Goal: Task Accomplishment & Management: Use online tool/utility

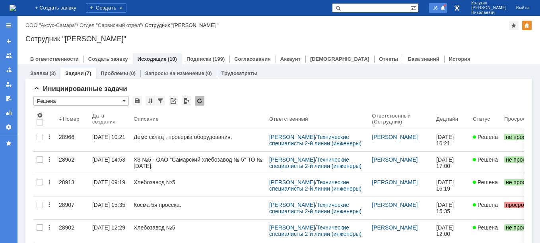
click at [446, 11] on span at bounding box center [443, 8] width 6 height 6
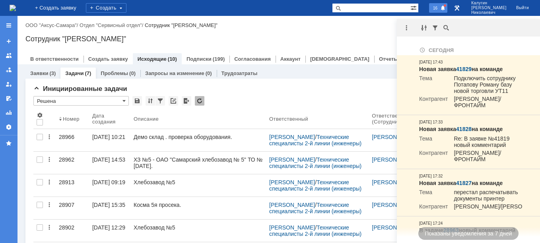
click at [446, 11] on span at bounding box center [443, 8] width 6 height 6
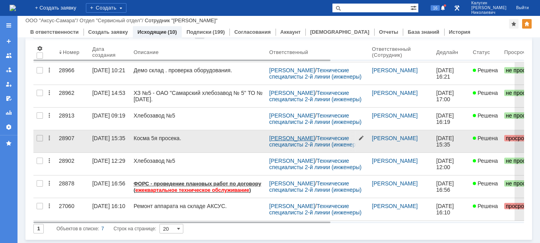
scroll to position [40, 0]
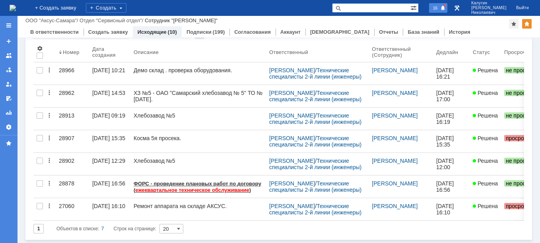
click at [440, 9] on span "16" at bounding box center [435, 8] width 9 height 6
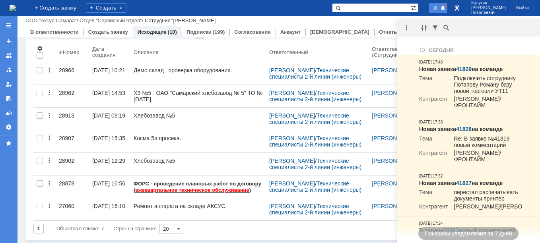
click at [440, 9] on span "16" at bounding box center [435, 8] width 9 height 6
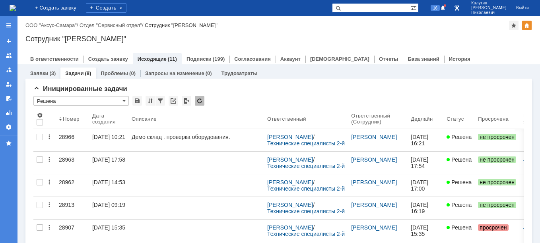
scroll to position [0, 0]
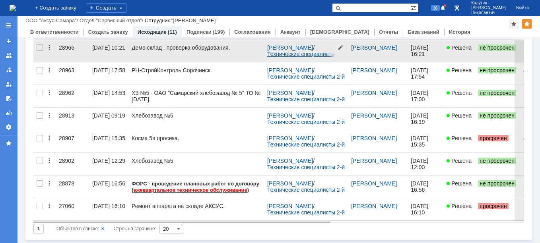
scroll to position [62, 0]
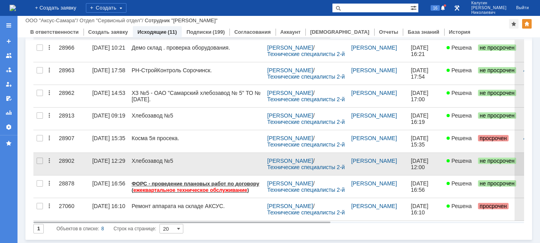
click at [64, 159] on div "28902" at bounding box center [72, 161] width 27 height 6
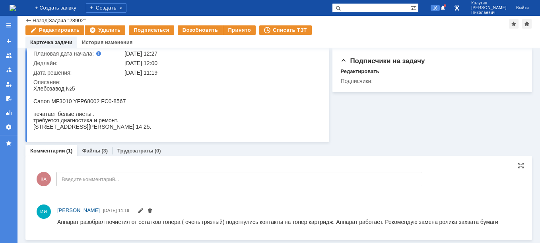
scroll to position [66, 0]
drag, startPoint x: 93, startPoint y: 151, endPoint x: 97, endPoint y: 152, distance: 4.2
click at [93, 151] on link "Файлы" at bounding box center [91, 151] width 18 height 6
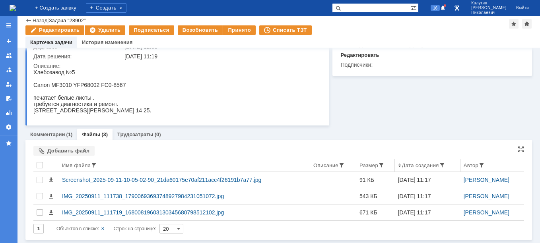
scroll to position [82, 0]
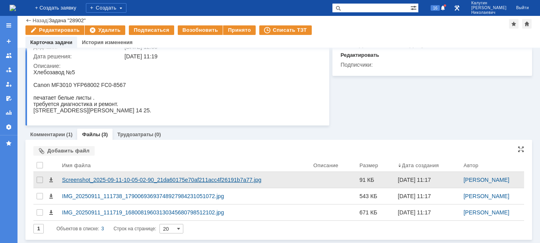
click at [108, 180] on div "Screenshot_2025-09-11-10-05-02-90_21da60175e70af211acc4f26191b7a77.jpg" at bounding box center [184, 180] width 245 height 6
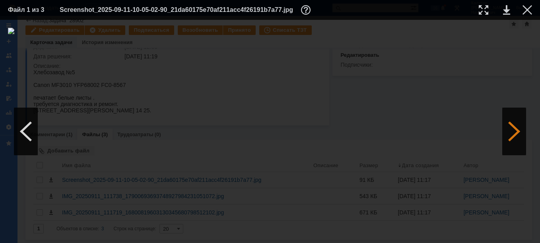
click at [513, 138] on div at bounding box center [514, 132] width 24 height 48
click at [484, 8] on div at bounding box center [484, 10] width 10 height 10
drag, startPoint x: 255, startPoint y: 239, endPoint x: 309, endPoint y: 229, distance: 54.5
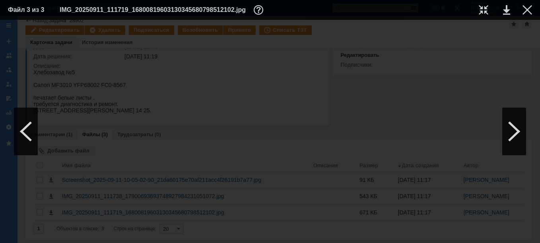
click at [340, 234] on div at bounding box center [270, 131] width 540 height 223
click at [515, 131] on div at bounding box center [514, 132] width 24 height 48
click at [517, 133] on div at bounding box center [514, 132] width 24 height 48
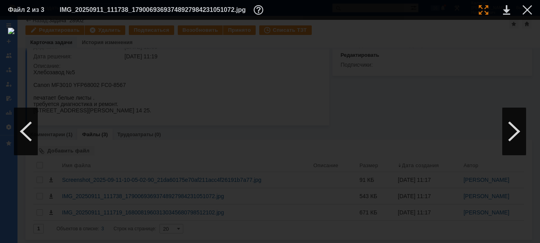
click at [482, 10] on div at bounding box center [484, 10] width 10 height 10
drag, startPoint x: 253, startPoint y: 241, endPoint x: 190, endPoint y: 222, distance: 65.2
click at [153, 239] on div at bounding box center [270, 131] width 540 height 223
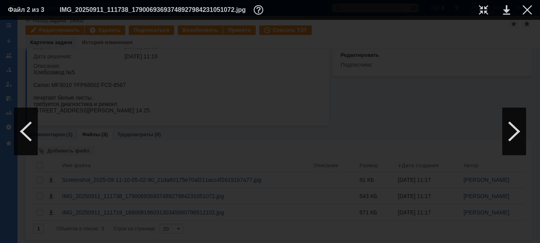
drag, startPoint x: 227, startPoint y: 241, endPoint x: 353, endPoint y: 197, distance: 132.6
click at [245, 230] on div at bounding box center [270, 131] width 540 height 223
drag, startPoint x: 184, startPoint y: 240, endPoint x: 341, endPoint y: 235, distance: 157.1
click at [343, 237] on div at bounding box center [270, 131] width 540 height 223
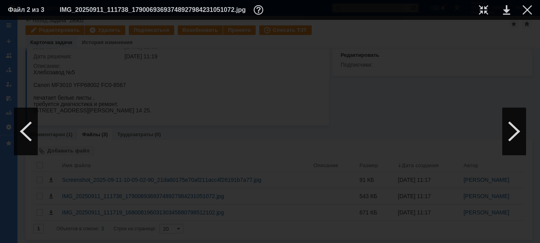
scroll to position [318, 517]
drag, startPoint x: 247, startPoint y: 239, endPoint x: 167, endPoint y: 231, distance: 80.8
click at [99, 241] on div at bounding box center [270, 131] width 540 height 223
click at [528, 7] on div at bounding box center [528, 10] width 10 height 10
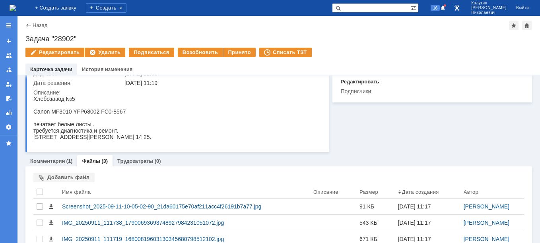
scroll to position [0, 0]
